Goal: Task Accomplishment & Management: Use online tool/utility

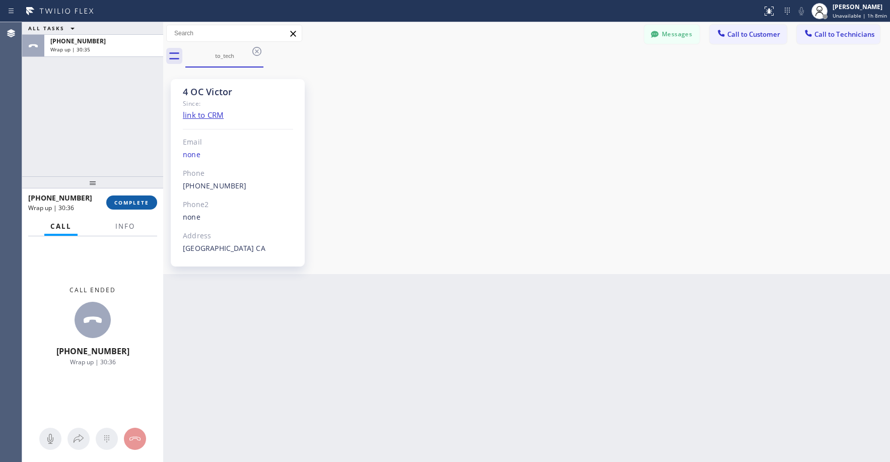
click at [127, 201] on span "COMPLETE" at bounding box center [131, 202] width 35 height 7
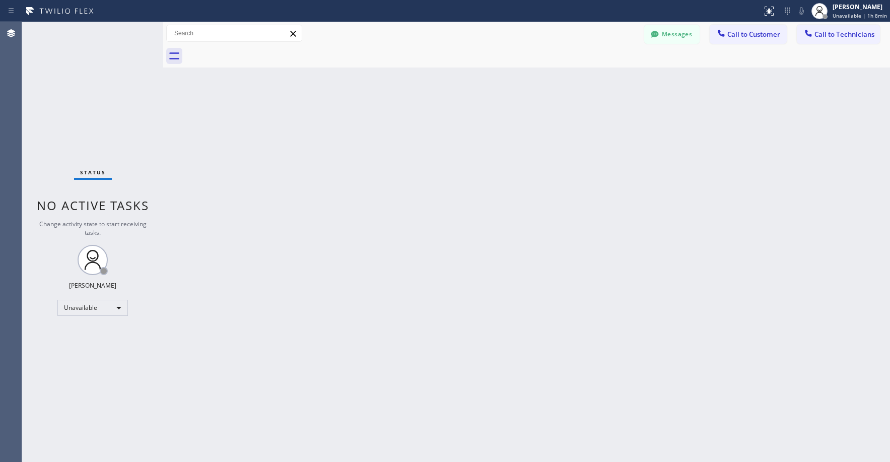
drag, startPoint x: 84, startPoint y: 118, endPoint x: 469, endPoint y: 9, distance: 400.8
click at [84, 118] on div "Status No active tasks Change activity state to start receiving tasks. [PERSON_…" at bounding box center [92, 242] width 141 height 440
click at [72, 119] on div "Status No active tasks Change activity state to start receiving tasks. [PERSON_…" at bounding box center [92, 242] width 141 height 440
drag, startPoint x: 94, startPoint y: 104, endPoint x: 318, endPoint y: 218, distance: 250.6
click at [103, 110] on div "Status No active tasks Change activity state to start receiving tasks. [PERSON_…" at bounding box center [92, 242] width 141 height 440
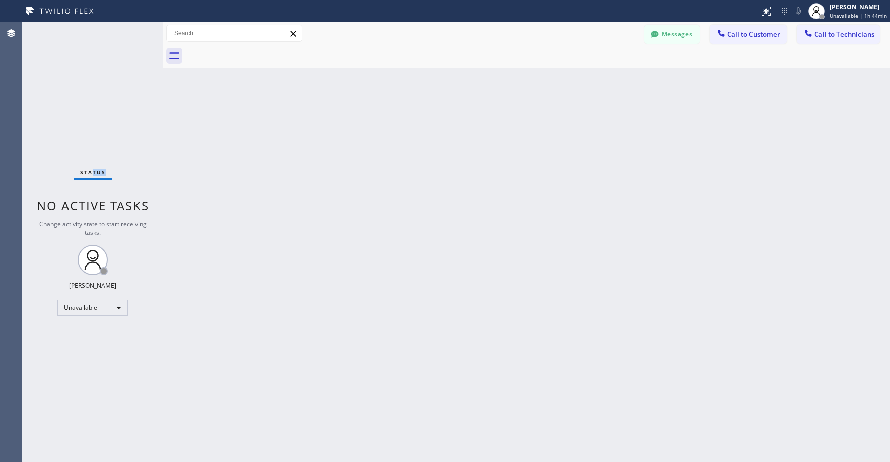
click at [106, 164] on div "Status No active tasks Change activity state to start receiving tasks. [PERSON_…" at bounding box center [92, 242] width 141 height 440
click at [74, 100] on div "Status No active tasks Change activity state to start receiving tasks. [PERSON_…" at bounding box center [92, 242] width 141 height 440
drag, startPoint x: 81, startPoint y: 72, endPoint x: 89, endPoint y: 223, distance: 151.3
click at [80, 74] on div "Status No active tasks Change activity state to start receiving tasks. [PERSON_…" at bounding box center [92, 242] width 141 height 440
click at [92, 306] on div "Unavailable" at bounding box center [92, 308] width 70 height 16
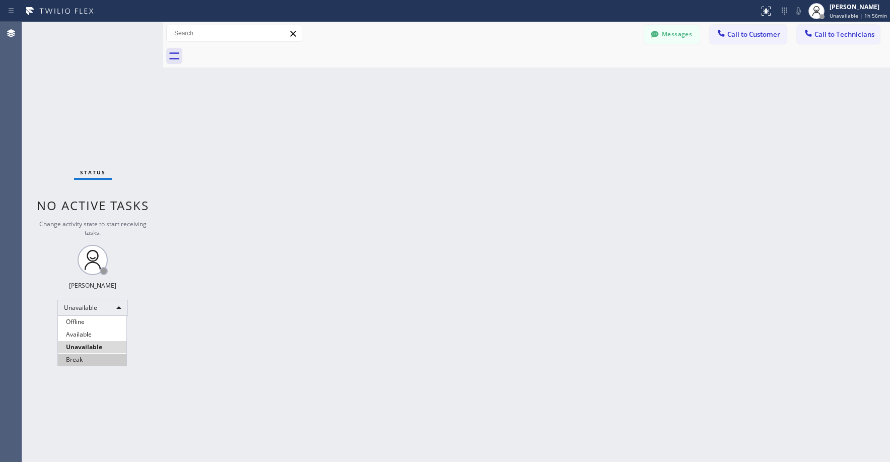
click at [80, 363] on li "Break" at bounding box center [92, 359] width 68 height 12
click at [77, 93] on div "Status No active tasks Change activity state to start receiving tasks. [PERSON_…" at bounding box center [92, 242] width 141 height 440
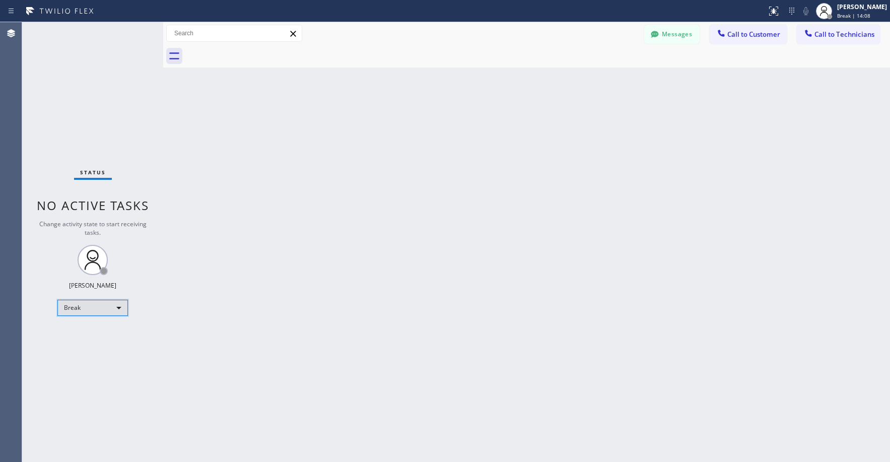
click at [99, 309] on div "Break" at bounding box center [92, 308] width 70 height 16
click at [83, 343] on li "Unavailable" at bounding box center [92, 347] width 68 height 12
click at [72, 64] on div "Status No active tasks Change activity state to start receiving tasks. [PERSON_…" at bounding box center [92, 242] width 141 height 440
click at [826, 42] on button "Call to Technicians" at bounding box center [838, 34] width 83 height 19
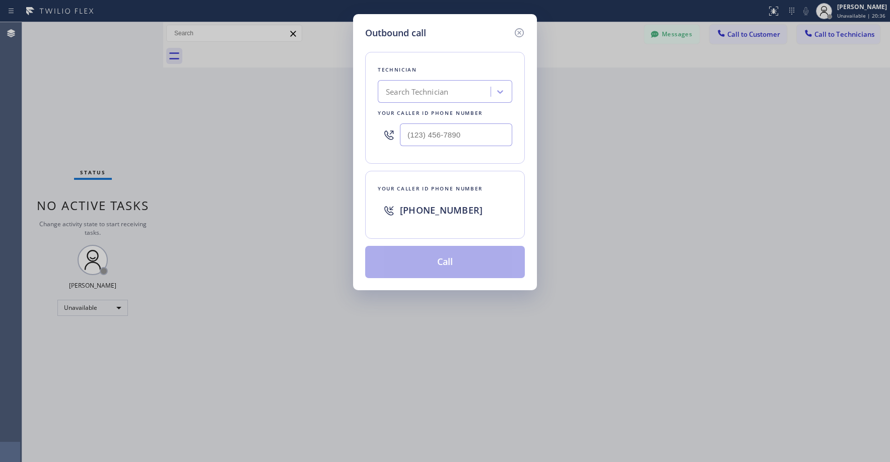
click at [78, 99] on div "Outbound call Technician Search Technician Your caller id phone number Your cal…" at bounding box center [445, 231] width 890 height 462
click at [519, 31] on icon at bounding box center [519, 33] width 12 height 12
